Goal: Transaction & Acquisition: Download file/media

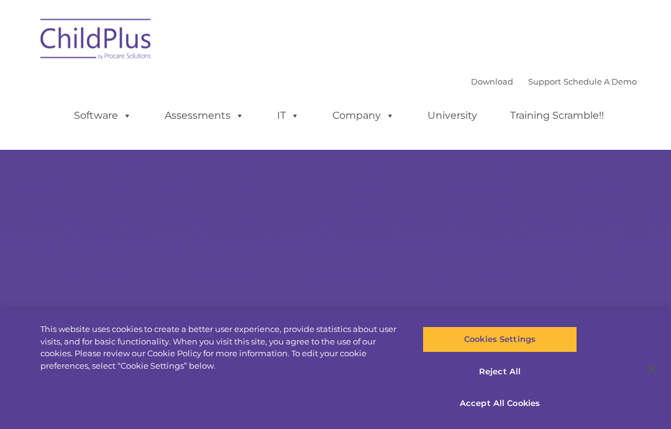
select select "MEDIUM"
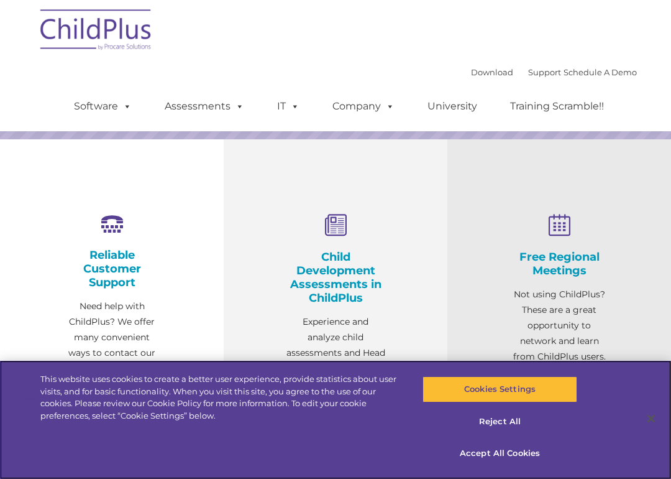
scroll to position [365, 0]
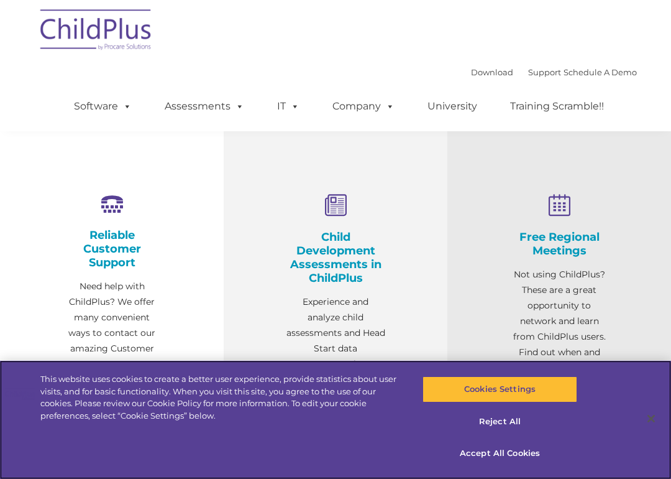
click at [498, 428] on button "Accept All Cookies" at bounding box center [500, 453] width 154 height 26
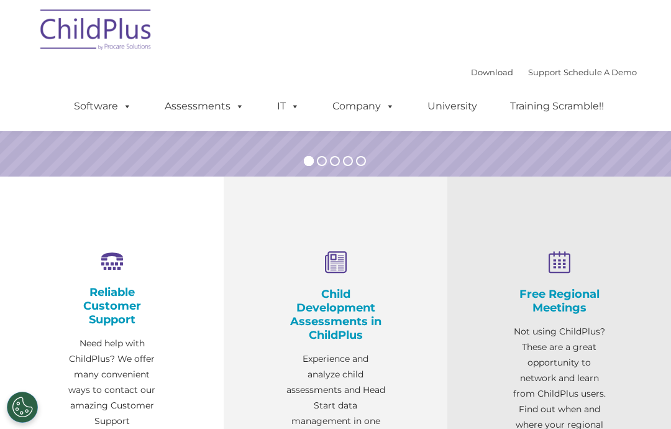
scroll to position [0, 0]
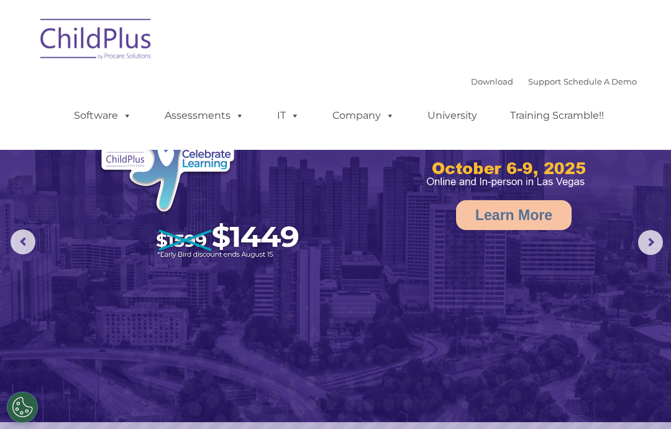
click at [471, 76] on link "Download" at bounding box center [492, 81] width 42 height 10
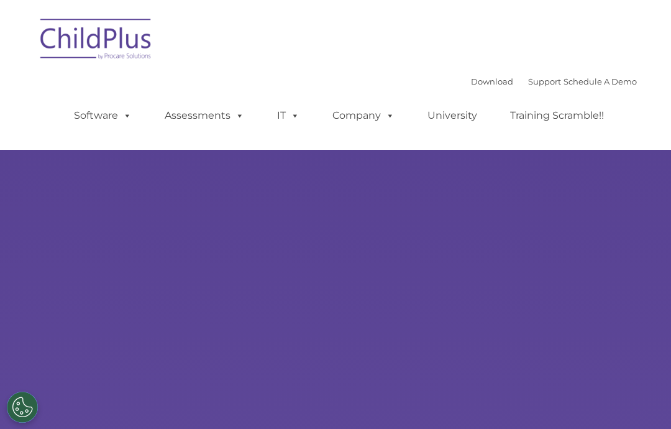
type input ""
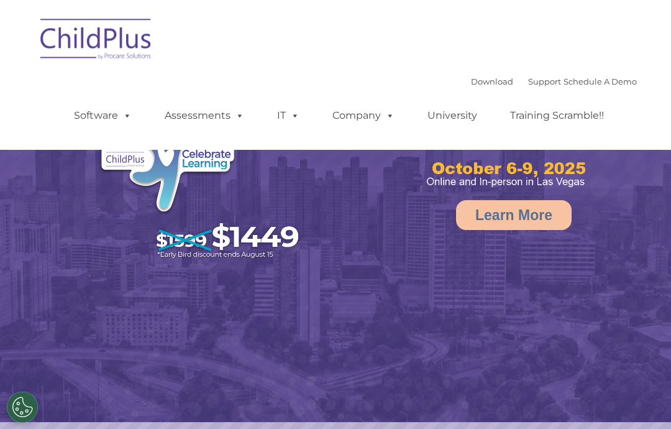
select select "MEDIUM"
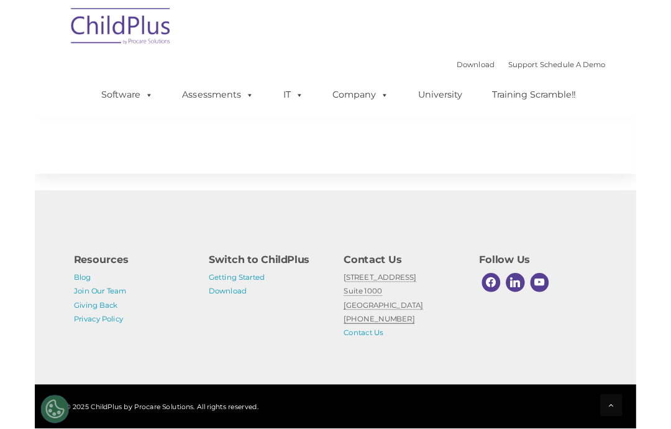
scroll to position [1551, 0]
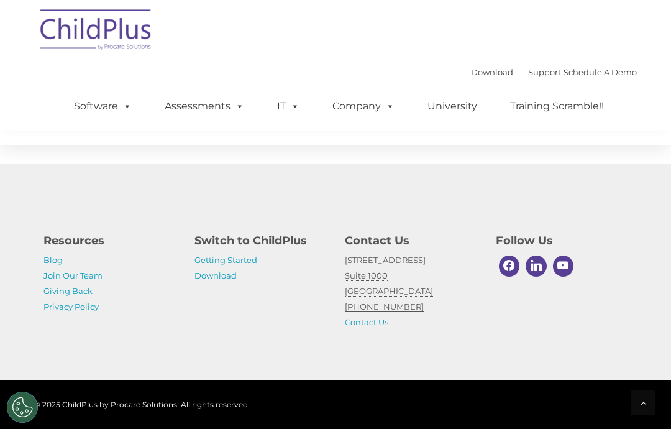
click at [243, 259] on link "Getting Started" at bounding box center [226, 260] width 63 height 10
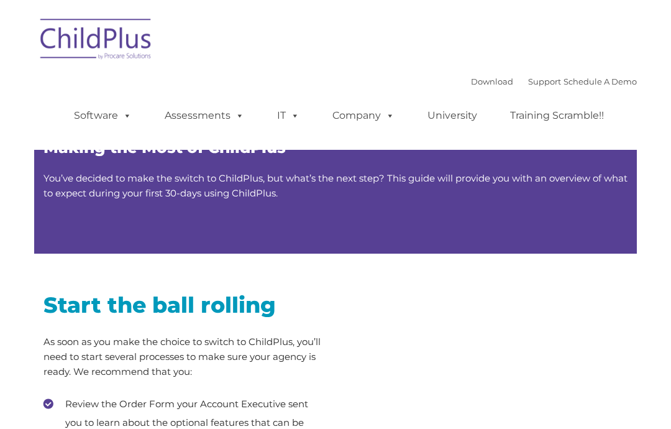
type input ""
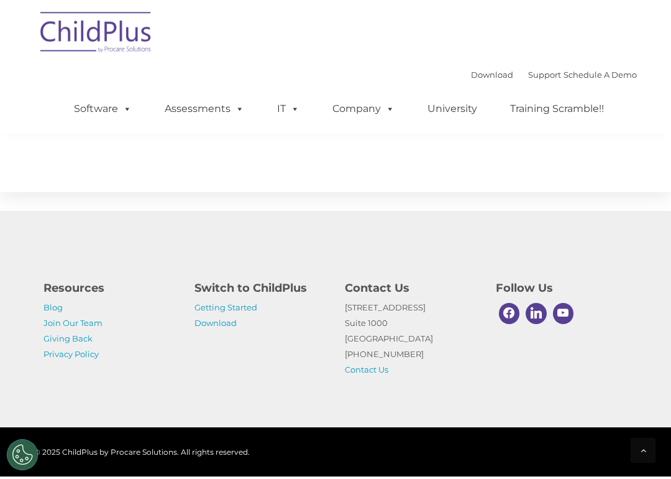
scroll to position [2204, 0]
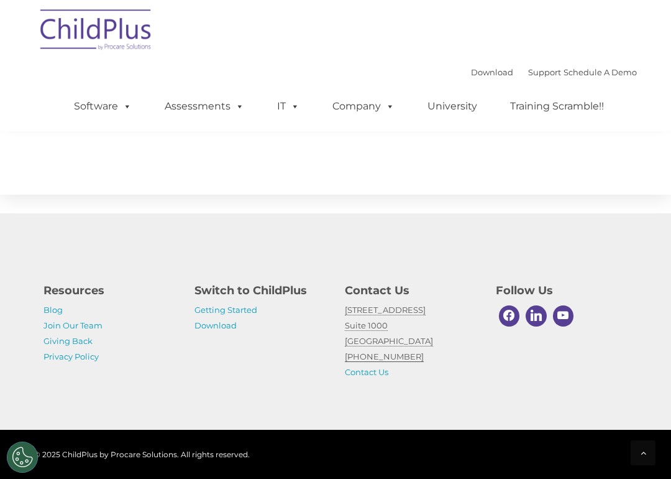
click at [220, 328] on link "Download" at bounding box center [216, 325] width 42 height 10
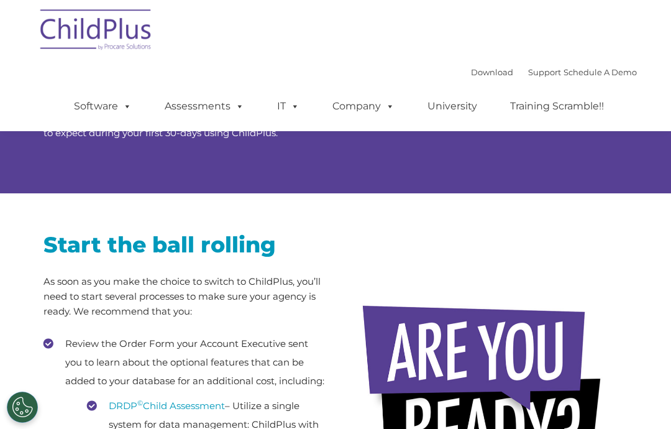
scroll to position [0, 0]
